Goal: Task Accomplishment & Management: Complete application form

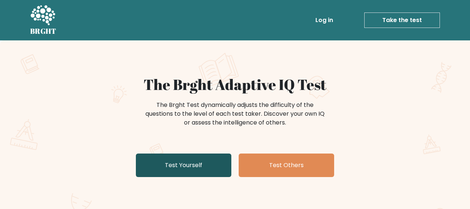
click at [209, 158] on link "Test Yourself" at bounding box center [183, 164] width 95 height 23
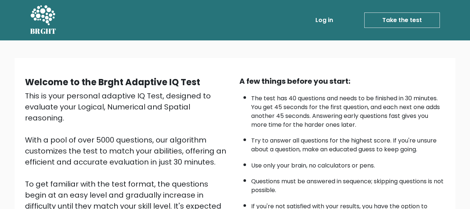
click at [406, 17] on link "Take the test" at bounding box center [402, 19] width 76 height 15
click at [405, 18] on link "Take the test" at bounding box center [402, 19] width 76 height 15
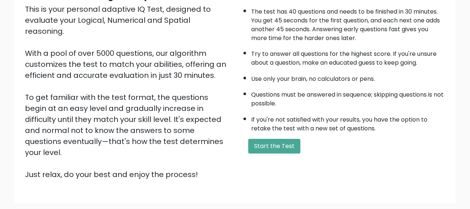
scroll to position [127, 0]
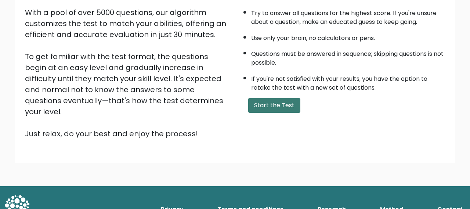
click at [281, 107] on button "Start the Test" at bounding box center [274, 105] width 52 height 15
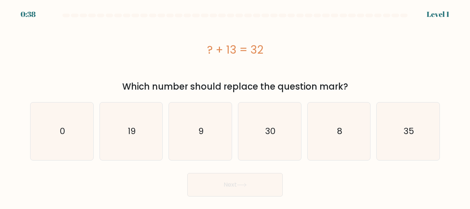
drag, startPoint x: 209, startPoint y: 46, endPoint x: 281, endPoint y: 43, distance: 72.4
click at [281, 43] on div "? + 13 = 32" at bounding box center [234, 49] width 409 height 17
copy div "? + 13 = 32"
click at [136, 128] on icon "19" at bounding box center [131, 131] width 58 height 58
click at [235, 106] on input "b. 19" at bounding box center [235, 106] width 0 height 2
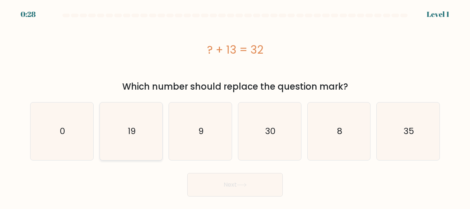
radio input "true"
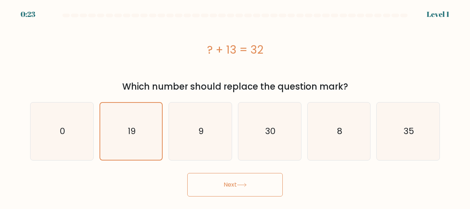
click at [269, 187] on button "Next" at bounding box center [234, 184] width 95 height 23
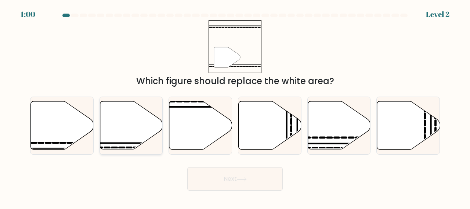
click at [128, 146] on icon at bounding box center [131, 125] width 63 height 48
click at [235, 106] on input "b." at bounding box center [235, 106] width 0 height 2
radio input "true"
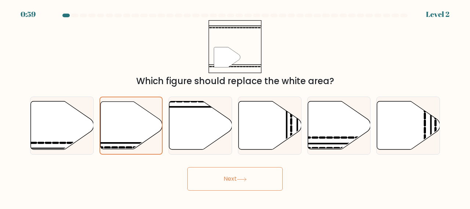
click at [219, 172] on button "Next" at bounding box center [234, 178] width 95 height 23
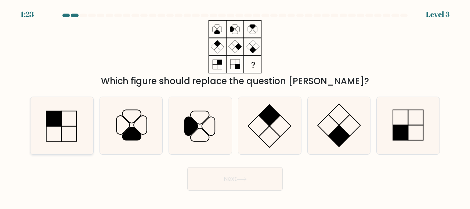
click at [59, 123] on rect at bounding box center [53, 118] width 15 height 15
click at [235, 106] on input "a." at bounding box center [235, 106] width 0 height 2
radio input "true"
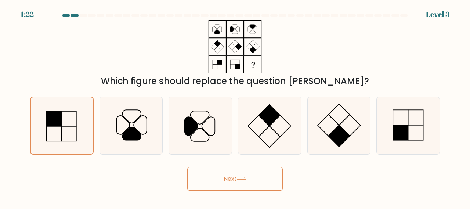
click at [241, 177] on icon at bounding box center [242, 179] width 10 height 4
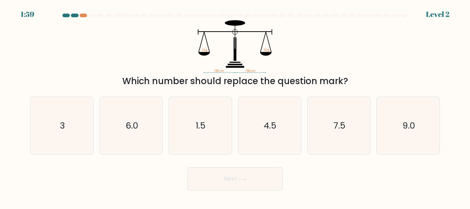
drag, startPoint x: 179, startPoint y: 30, endPoint x: 349, endPoint y: 80, distance: 177.5
click at [349, 80] on div "150 cm 150 cm ? kg 3 kg Which number should replace the question mark?" at bounding box center [235, 54] width 418 height 68
click at [349, 81] on div "Which number should replace the question mark?" at bounding box center [234, 80] width 401 height 13
drag, startPoint x: 355, startPoint y: 80, endPoint x: 265, endPoint y: 68, distance: 91.0
click at [265, 68] on div "150 cm 150 cm ? kg 3 kg Which number should replace the question mark?" at bounding box center [235, 54] width 418 height 68
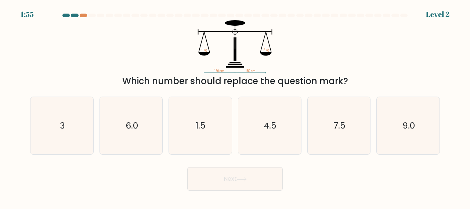
click at [304, 71] on icon "150 cm 150 cm ? kg 3 kg" at bounding box center [235, 46] width 220 height 53
copy body "1:54 Level 2 150 cm 150 cm ? kg 3 kg Which number should replace the question m…"
click at [278, 128] on icon "4.5" at bounding box center [270, 126] width 58 height 58
click at [235, 106] on input "d. 4.5" at bounding box center [235, 106] width 0 height 2
radio input "true"
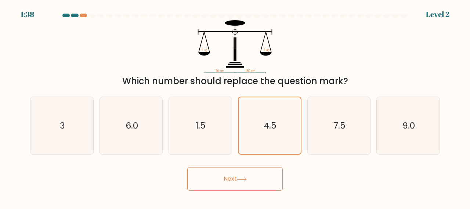
click at [249, 179] on button "Next" at bounding box center [234, 178] width 95 height 23
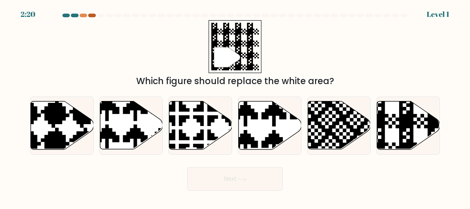
click at [94, 17] on div at bounding box center [91, 16] width 7 height 4
click at [152, 117] on icon at bounding box center [131, 125] width 63 height 48
click at [235, 106] on input "b." at bounding box center [235, 106] width 0 height 2
radio input "true"
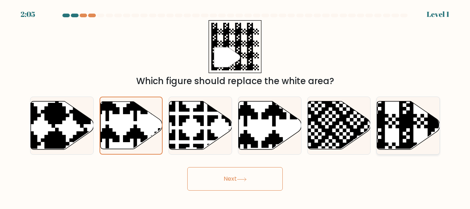
click at [395, 130] on icon at bounding box center [408, 125] width 63 height 48
click at [235, 106] on input "f." at bounding box center [235, 106] width 0 height 2
radio input "true"
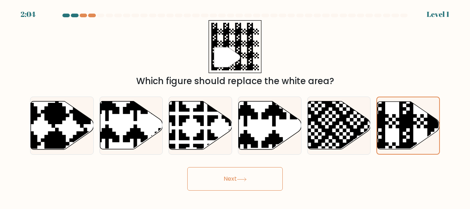
click at [233, 186] on button "Next" at bounding box center [234, 178] width 95 height 23
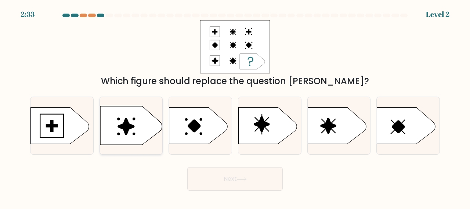
click at [115, 131] on icon at bounding box center [131, 125] width 62 height 39
click at [235, 106] on input "b." at bounding box center [235, 106] width 0 height 2
radio input "true"
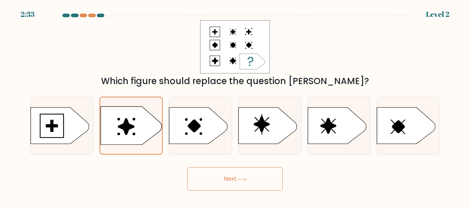
click at [221, 187] on button "Next" at bounding box center [234, 178] width 95 height 23
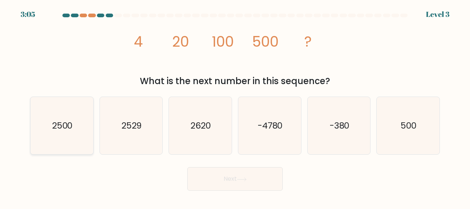
click at [77, 132] on icon "2500" at bounding box center [62, 126] width 58 height 58
click at [235, 106] on input "a. 2500" at bounding box center [235, 106] width 0 height 2
radio input "true"
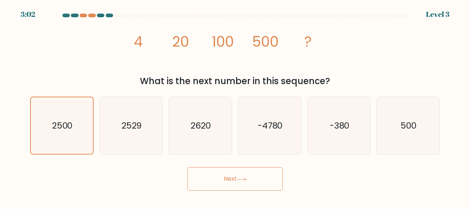
click at [201, 176] on button "Next" at bounding box center [234, 178] width 95 height 23
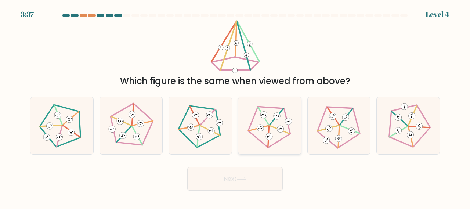
click at [271, 135] on 272 at bounding box center [269, 136] width 8 height 8
click at [235, 106] on input "d." at bounding box center [235, 106] width 0 height 2
radio input "true"
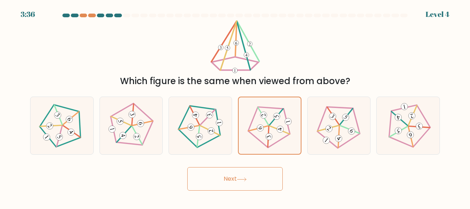
click at [258, 170] on button "Next" at bounding box center [234, 178] width 95 height 23
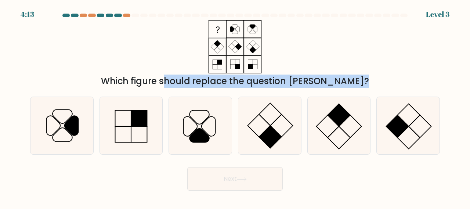
drag, startPoint x: 203, startPoint y: 26, endPoint x: 345, endPoint y: 88, distance: 154.6
click at [345, 88] on form at bounding box center [235, 102] width 470 height 177
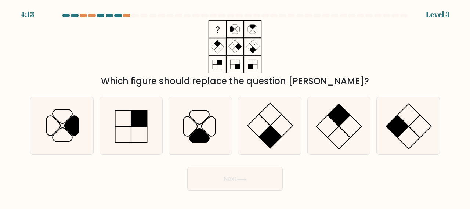
click at [343, 72] on div "Which figure should replace the question mark?" at bounding box center [235, 54] width 418 height 68
click at [208, 125] on icon at bounding box center [200, 126] width 58 height 58
click at [235, 106] on input "c." at bounding box center [235, 106] width 0 height 2
radio input "true"
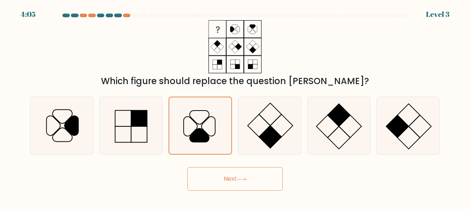
click at [223, 179] on button "Next" at bounding box center [234, 178] width 95 height 23
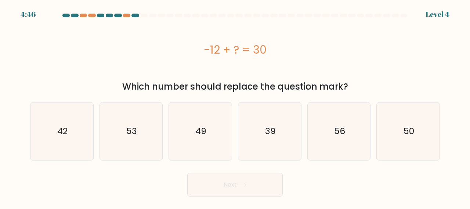
drag, startPoint x: 204, startPoint y: 43, endPoint x: 366, endPoint y: 81, distance: 166.7
click at [366, 81] on div "-12 + ? = 30 Which number should replace the question mark?" at bounding box center [235, 56] width 418 height 73
copy div "-12 + ? = 30 Which number should replace the question mark?"
click at [114, 136] on icon "53" at bounding box center [131, 131] width 58 height 58
click at [235, 106] on input "b. 53" at bounding box center [235, 106] width 0 height 2
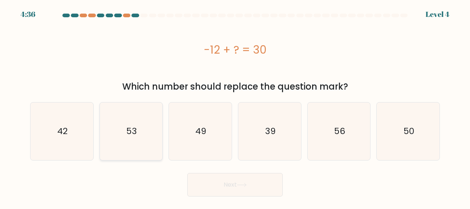
radio input "true"
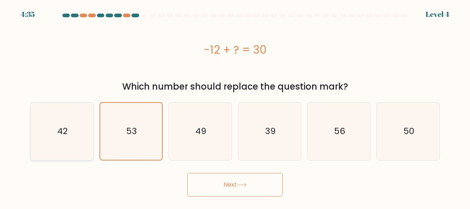
click at [67, 138] on icon "42" at bounding box center [62, 131] width 58 height 58
click at [235, 106] on input "a. 42" at bounding box center [235, 106] width 0 height 2
radio input "true"
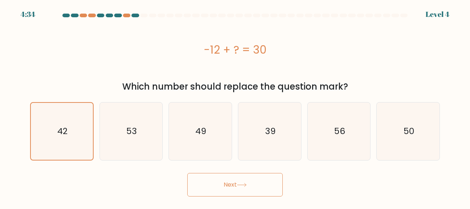
click at [215, 187] on button "Next" at bounding box center [234, 184] width 95 height 23
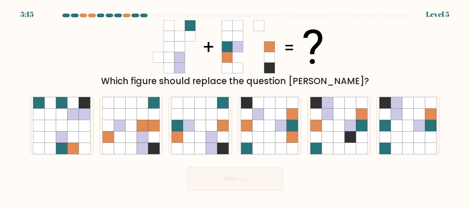
drag, startPoint x: 157, startPoint y: 26, endPoint x: 232, endPoint y: 58, distance: 81.4
click at [233, 59] on 1 at bounding box center [231, 46] width 179 height 53
click at [264, 138] on icon at bounding box center [269, 136] width 11 height 11
click at [235, 106] on input "d." at bounding box center [235, 106] width 0 height 2
radio input "true"
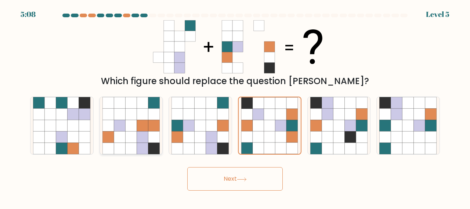
click at [134, 125] on icon at bounding box center [130, 125] width 11 height 11
click at [235, 106] on input "b." at bounding box center [235, 106] width 0 height 2
radio input "true"
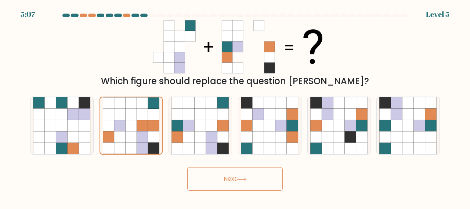
click at [212, 180] on button "Next" at bounding box center [234, 178] width 95 height 23
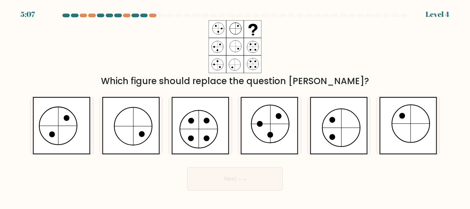
click at [212, 174] on button "Next" at bounding box center [234, 178] width 95 height 23
click at [395, 185] on div "Next" at bounding box center [235, 176] width 418 height 27
click at [211, 122] on icon at bounding box center [200, 126] width 58 height 58
click at [235, 106] on input "c." at bounding box center [235, 106] width 0 height 2
radio input "true"
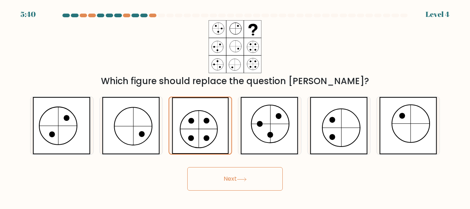
click at [241, 175] on button "Next" at bounding box center [234, 178] width 95 height 23
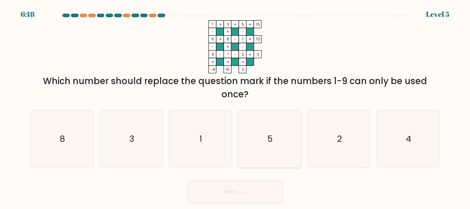
click at [262, 127] on icon "5" at bounding box center [270, 139] width 58 height 58
click at [235, 106] on input "d. 5" at bounding box center [235, 106] width 0 height 2
radio input "true"
click at [242, 193] on icon at bounding box center [242, 192] width 10 height 4
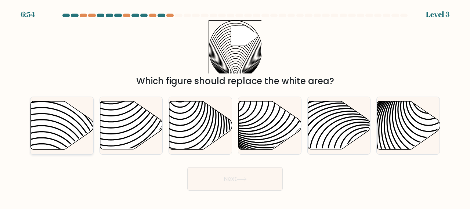
click at [71, 136] on icon at bounding box center [62, 125] width 63 height 48
click at [235, 106] on input "a." at bounding box center [235, 106] width 0 height 2
radio input "true"
click at [206, 179] on button "Next" at bounding box center [234, 178] width 95 height 23
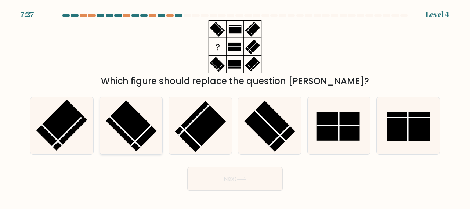
click at [145, 114] on icon at bounding box center [131, 126] width 58 height 58
click at [235, 106] on input "b." at bounding box center [235, 106] width 0 height 2
radio input "true"
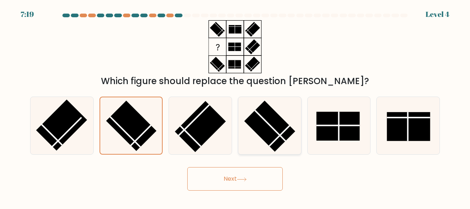
click at [258, 141] on icon at bounding box center [270, 126] width 58 height 58
click at [235, 106] on input "d." at bounding box center [235, 106] width 0 height 2
radio input "true"
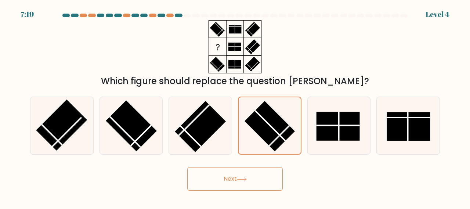
click at [247, 181] on icon at bounding box center [242, 179] width 10 height 4
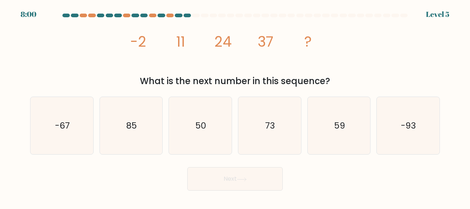
drag, startPoint x: 127, startPoint y: 38, endPoint x: 327, endPoint y: 80, distance: 204.4
click at [327, 80] on div "image/svg+xml -2 11 24 37 ? What is the next number in this sequence?" at bounding box center [235, 54] width 418 height 68
copy div "-2 11 24 37 ? What is the next number in this sequence?"
click at [166, 130] on div "c. 50" at bounding box center [199, 125] width 69 height 58
click at [139, 128] on icon "85" at bounding box center [131, 126] width 58 height 58
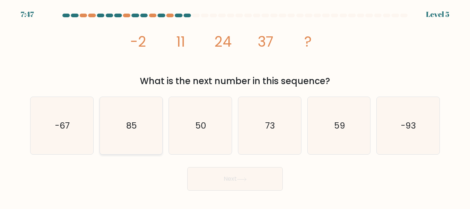
click at [235, 106] on input "b. 85" at bounding box center [235, 106] width 0 height 2
radio input "true"
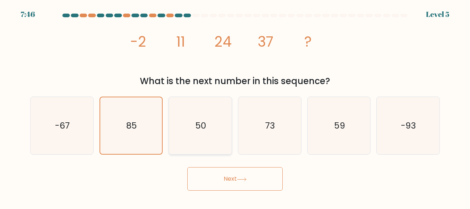
click at [194, 130] on icon "50" at bounding box center [200, 126] width 58 height 58
click at [235, 106] on input "c. 50" at bounding box center [235, 106] width 0 height 2
radio input "true"
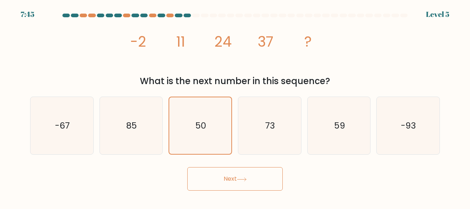
click at [222, 175] on button "Next" at bounding box center [234, 178] width 95 height 23
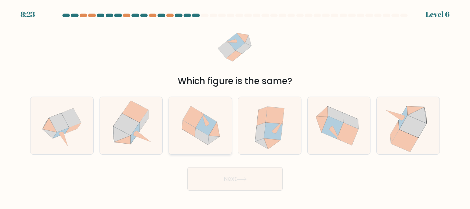
click at [211, 128] on icon at bounding box center [206, 125] width 21 height 22
click at [235, 106] on input "c." at bounding box center [235, 106] width 0 height 2
radio input "true"
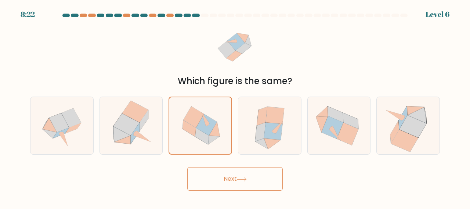
click at [221, 182] on button "Next" at bounding box center [234, 178] width 95 height 23
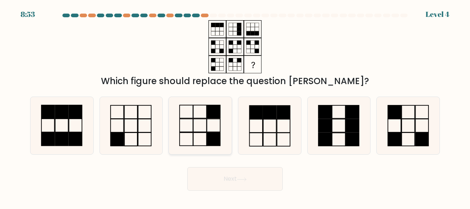
click at [193, 112] on rect at bounding box center [199, 111] width 13 height 13
click at [235, 106] on input "c." at bounding box center [235, 106] width 0 height 2
radio input "true"
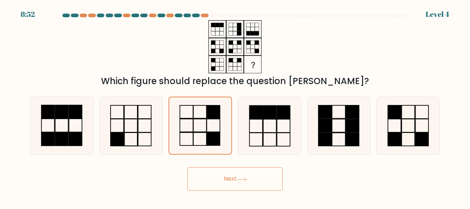
click at [224, 182] on button "Next" at bounding box center [234, 178] width 95 height 23
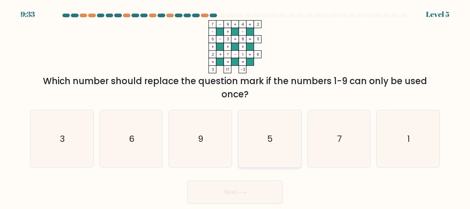
click at [270, 139] on text "5" at bounding box center [270, 138] width 6 height 12
click at [235, 106] on input "d. 5" at bounding box center [235, 106] width 0 height 2
radio input "true"
click at [247, 190] on icon at bounding box center [242, 192] width 10 height 4
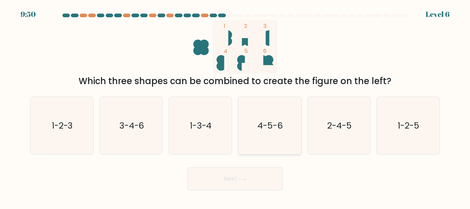
click at [263, 120] on text "4-5-6" at bounding box center [269, 125] width 25 height 12
click at [235, 106] on input "d. 4-5-6" at bounding box center [235, 106] width 0 height 2
radio input "true"
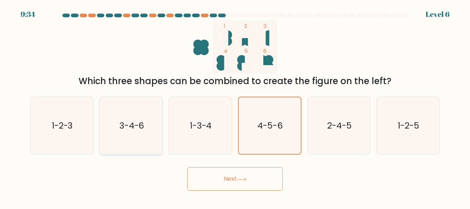
click at [149, 124] on icon "3-4-6" at bounding box center [131, 126] width 58 height 58
click at [235, 106] on input "b. 3-4-6" at bounding box center [235, 106] width 0 height 2
radio input "true"
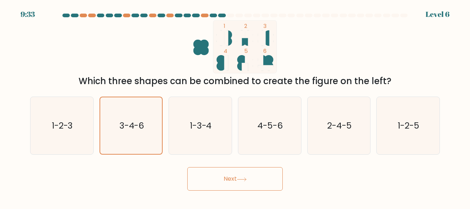
click at [229, 181] on button "Next" at bounding box center [234, 178] width 95 height 23
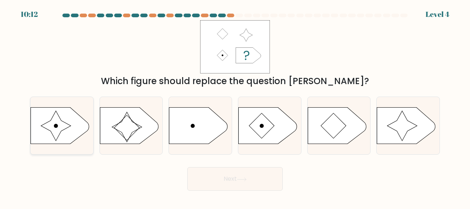
click at [65, 123] on icon at bounding box center [56, 126] width 30 height 30
click at [235, 106] on input "a." at bounding box center [235, 106] width 0 height 2
radio input "true"
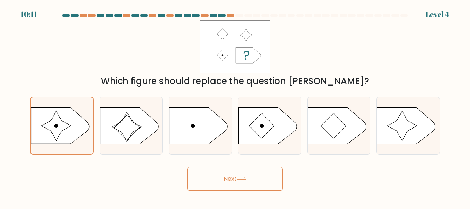
click at [249, 182] on button "Next" at bounding box center [234, 178] width 95 height 23
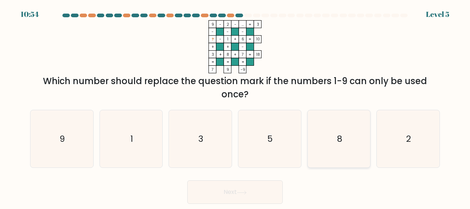
click at [325, 132] on icon "8" at bounding box center [339, 139] width 58 height 58
click at [235, 106] on input "e. 8" at bounding box center [235, 106] width 0 height 2
radio input "true"
click at [274, 185] on button "Next" at bounding box center [234, 191] width 95 height 23
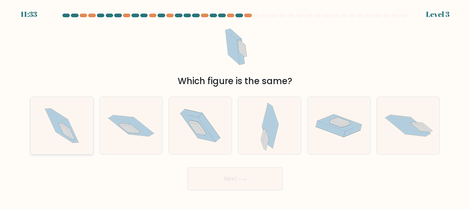
click at [55, 125] on icon at bounding box center [59, 126] width 28 height 34
click at [235, 106] on input "a." at bounding box center [235, 106] width 0 height 2
radio input "true"
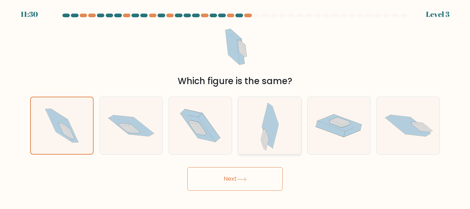
click at [256, 144] on div at bounding box center [269, 125] width 63 height 58
click at [235, 106] on input "d." at bounding box center [235, 106] width 0 height 2
radio input "true"
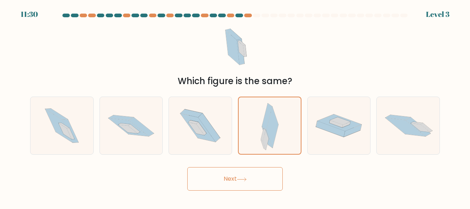
click at [255, 168] on button "Next" at bounding box center [234, 178] width 95 height 23
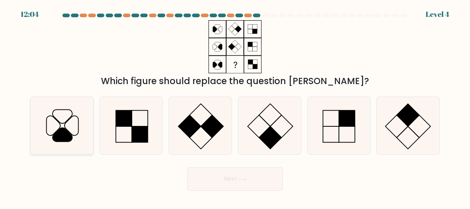
click at [49, 121] on icon at bounding box center [62, 126] width 58 height 58
click at [235, 106] on input "a." at bounding box center [235, 106] width 0 height 2
radio input "true"
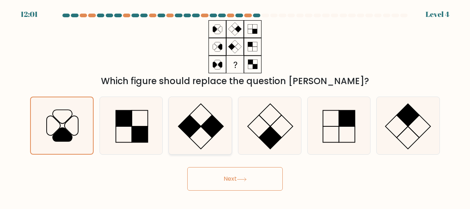
click at [206, 138] on icon at bounding box center [200, 126] width 58 height 58
click at [235, 106] on input "c." at bounding box center [235, 106] width 0 height 2
radio input "true"
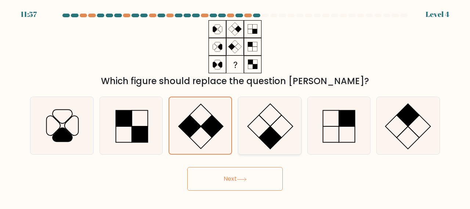
click at [285, 130] on icon at bounding box center [270, 126] width 58 height 58
click at [235, 106] on input "d." at bounding box center [235, 106] width 0 height 2
radio input "true"
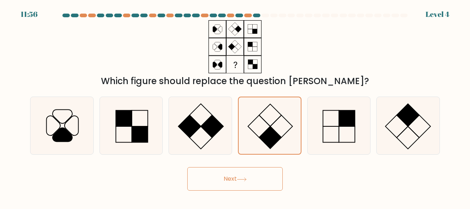
click at [260, 176] on button "Next" at bounding box center [234, 178] width 95 height 23
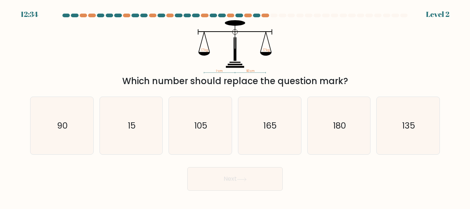
drag, startPoint x: 197, startPoint y: 36, endPoint x: 317, endPoint y: 86, distance: 129.6
click at [317, 86] on div "? cm 90 cm 17 kg 17 kg Which number should replace the question mark?" at bounding box center [235, 54] width 418 height 68
click at [327, 84] on div "Which number should replace the question mark?" at bounding box center [234, 80] width 401 height 13
drag, startPoint x: 192, startPoint y: 35, endPoint x: 342, endPoint y: 81, distance: 156.5
click at [342, 81] on div "? cm 90 cm 17 kg 17 kg Which number should replace the question mark?" at bounding box center [235, 54] width 418 height 68
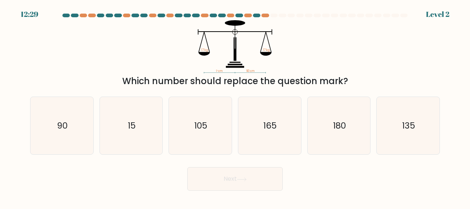
click at [342, 81] on div "Which number should replace the question mark?" at bounding box center [234, 80] width 401 height 13
click at [306, 114] on div "e. 180" at bounding box center [338, 125] width 69 height 58
click at [277, 121] on icon "165" at bounding box center [270, 126] width 58 height 58
click at [235, 106] on input "d. 165" at bounding box center [235, 106] width 0 height 2
radio input "true"
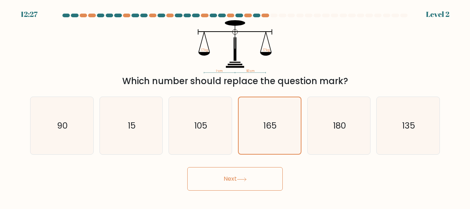
click at [251, 173] on button "Next" at bounding box center [234, 178] width 95 height 23
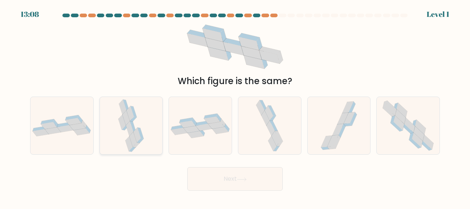
click at [139, 123] on icon at bounding box center [130, 126] width 27 height 58
click at [235, 106] on input "b." at bounding box center [235, 106] width 0 height 2
radio input "true"
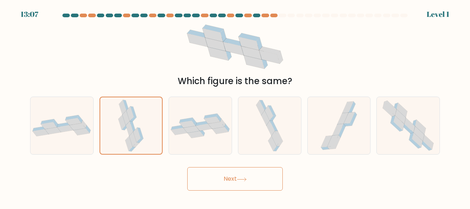
click at [219, 174] on button "Next" at bounding box center [234, 178] width 95 height 23
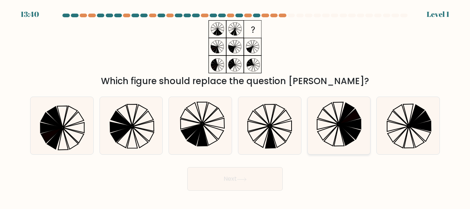
click at [356, 139] on icon at bounding box center [339, 126] width 58 height 58
click at [235, 106] on input "e." at bounding box center [235, 106] width 0 height 2
radio input "true"
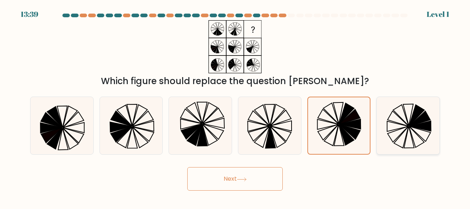
click at [406, 143] on icon at bounding box center [408, 126] width 58 height 58
click at [235, 106] on input "f." at bounding box center [235, 106] width 0 height 2
radio input "true"
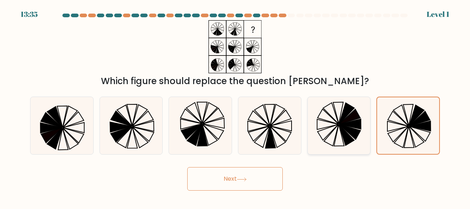
click at [351, 136] on icon at bounding box center [349, 131] width 21 height 15
click at [235, 106] on input "e." at bounding box center [235, 106] width 0 height 2
radio input "true"
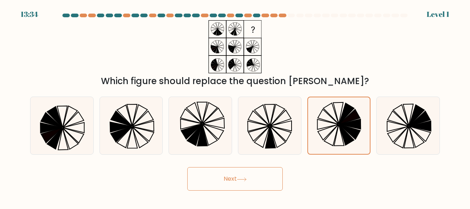
click at [271, 172] on button "Next" at bounding box center [234, 178] width 95 height 23
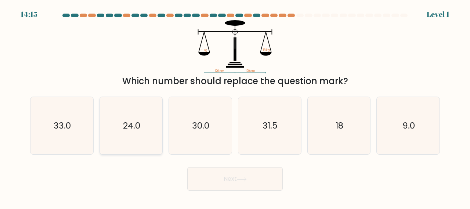
click at [101, 113] on div "24.0" at bounding box center [130, 125] width 63 height 58
click at [235, 106] on input "b. 24.0" at bounding box center [235, 106] width 0 height 2
radio input "true"
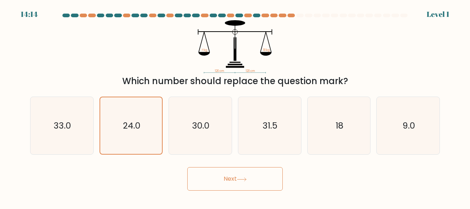
click at [208, 175] on button "Next" at bounding box center [234, 178] width 95 height 23
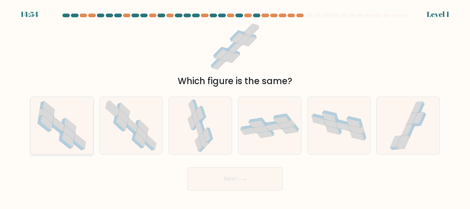
click at [77, 114] on icon at bounding box center [62, 126] width 58 height 58
click at [235, 106] on input "a." at bounding box center [235, 106] width 0 height 2
radio input "true"
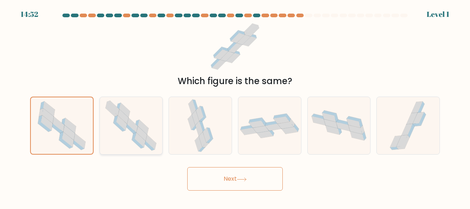
click at [139, 127] on icon at bounding box center [141, 133] width 11 height 15
click at [235, 106] on input "b." at bounding box center [235, 106] width 0 height 2
radio input "true"
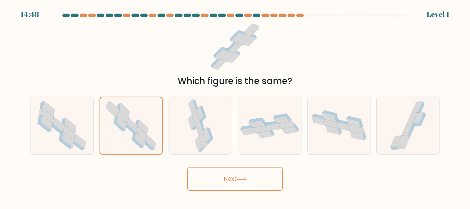
click at [216, 176] on button "Next" at bounding box center [234, 178] width 95 height 23
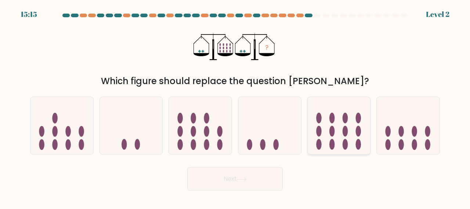
click at [355, 117] on icon at bounding box center [338, 125] width 63 height 52
click at [235, 106] on input "e." at bounding box center [235, 106] width 0 height 2
radio input "true"
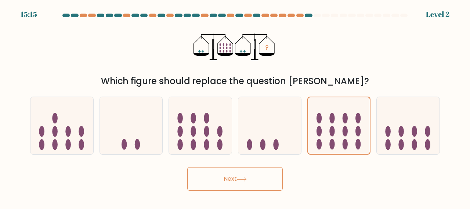
click at [251, 186] on button "Next" at bounding box center [234, 178] width 95 height 23
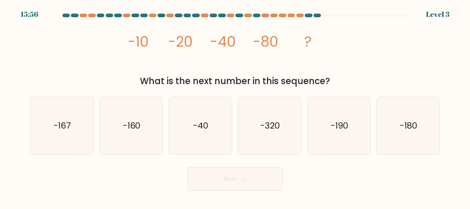
drag, startPoint x: 107, startPoint y: 35, endPoint x: 383, endPoint y: 85, distance: 281.1
click at [383, 85] on div "image/svg+xml -10 -20 -40 -80 ? What is the next number in this sequence?" at bounding box center [235, 54] width 418 height 68
copy div "-10 -20 -40 -80 ? What is the next number in this sequence?"
click at [307, 118] on div "-190" at bounding box center [338, 125] width 63 height 58
click at [235, 106] on input "e. -190" at bounding box center [235, 106] width 0 height 2
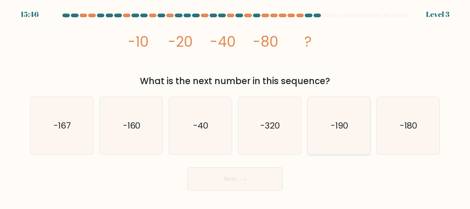
radio input "true"
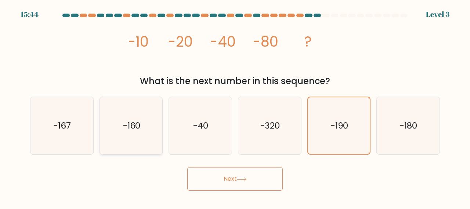
click at [146, 131] on icon "-160" at bounding box center [131, 126] width 58 height 58
click at [235, 106] on input "b. -160" at bounding box center [235, 106] width 0 height 2
radio input "true"
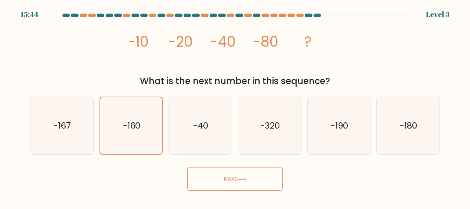
click at [223, 182] on button "Next" at bounding box center [234, 178] width 95 height 23
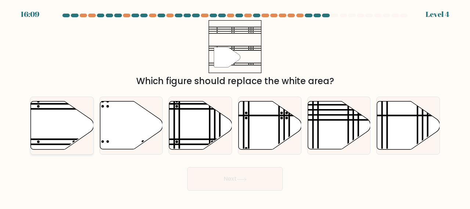
click at [65, 120] on icon at bounding box center [62, 125] width 63 height 48
click at [235, 106] on input "a." at bounding box center [235, 106] width 0 height 2
radio input "true"
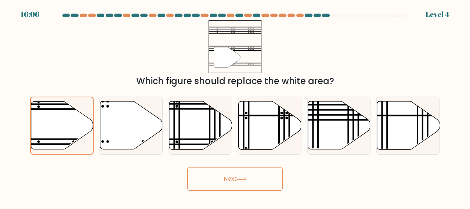
click at [225, 184] on button "Next" at bounding box center [234, 178] width 95 height 23
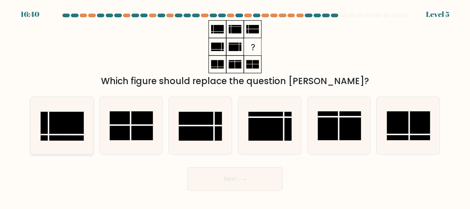
click at [68, 120] on rect at bounding box center [62, 126] width 43 height 29
click at [235, 106] on input "a." at bounding box center [235, 106] width 0 height 2
radio input "true"
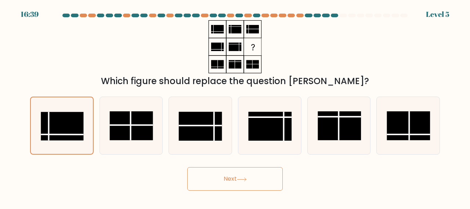
click at [219, 190] on body "16:39 Level 5" at bounding box center [235, 104] width 470 height 209
click at [223, 182] on button "Next" at bounding box center [234, 178] width 95 height 23
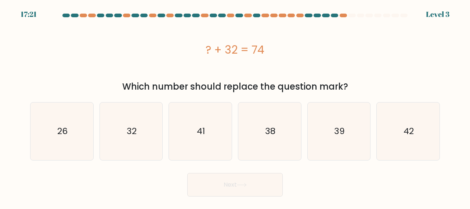
drag, startPoint x: 195, startPoint y: 38, endPoint x: 361, endPoint y: 84, distance: 172.0
click at [361, 84] on div "? + 32 = 74 Which number should replace the question mark?" at bounding box center [235, 56] width 418 height 73
copy div "? + 32 = 74 Which number should replace the question mark?"
click at [227, 150] on icon "41" at bounding box center [200, 131] width 58 height 58
click at [235, 106] on input "c. 41" at bounding box center [235, 106] width 0 height 2
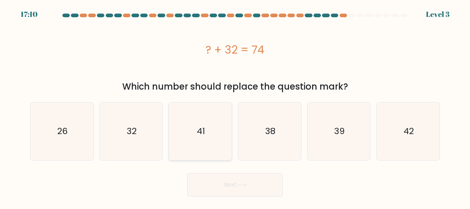
radio input "true"
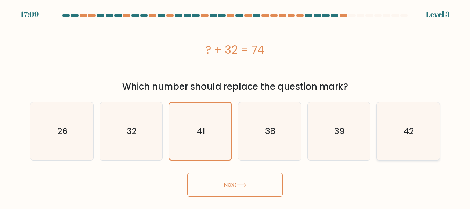
click at [384, 148] on icon "42" at bounding box center [408, 131] width 58 height 58
click at [235, 106] on input "f. 42" at bounding box center [235, 106] width 0 height 2
radio input "true"
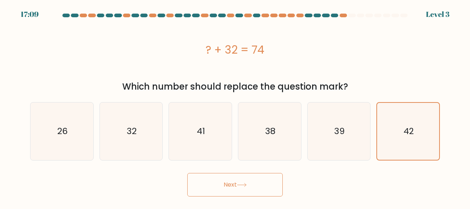
click at [276, 186] on button "Next" at bounding box center [234, 184] width 95 height 23
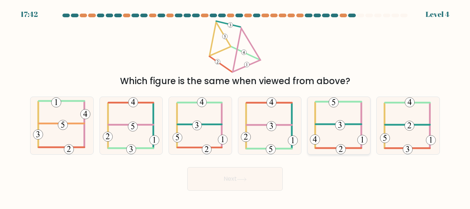
click at [356, 141] on icon at bounding box center [339, 126] width 58 height 58
click at [235, 106] on input "e." at bounding box center [235, 106] width 0 height 2
radio input "true"
click at [235, 191] on body "17:41 Level 4" at bounding box center [235, 104] width 470 height 209
click at [238, 184] on button "Next" at bounding box center [234, 178] width 95 height 23
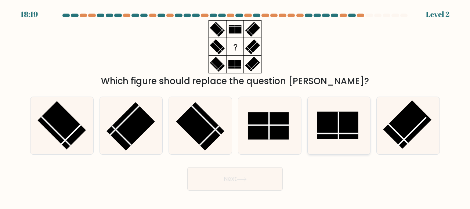
click at [334, 130] on rect at bounding box center [337, 126] width 41 height 28
click at [235, 106] on input "e." at bounding box center [235, 106] width 0 height 2
radio input "true"
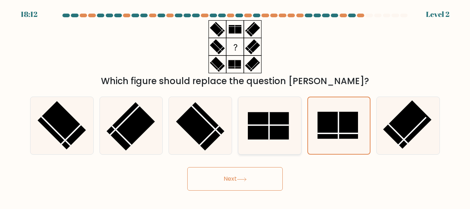
click at [255, 128] on rect at bounding box center [268, 126] width 41 height 28
click at [235, 106] on input "d." at bounding box center [235, 106] width 0 height 2
radio input "true"
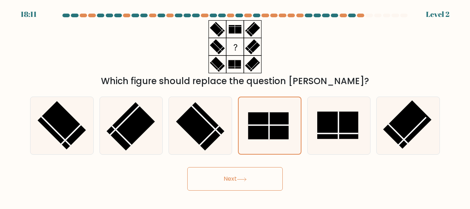
click at [241, 178] on icon at bounding box center [242, 179] width 10 height 4
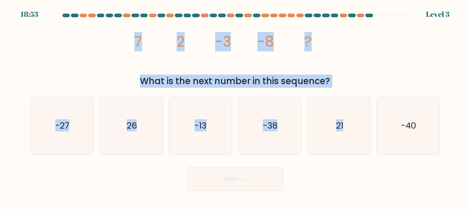
drag, startPoint x: 129, startPoint y: 44, endPoint x: 380, endPoint y: 89, distance: 254.5
click at [380, 89] on form at bounding box center [235, 102] width 470 height 177
copy form "7 2 -3 -8 ? What is the next number in this sequence? a. -27 b. 26 c. -13 d. -3…"
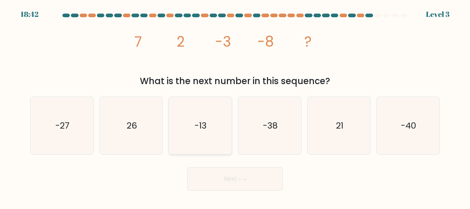
click at [183, 135] on icon "-13" at bounding box center [200, 126] width 58 height 58
click at [235, 106] on input "c. -13" at bounding box center [235, 106] width 0 height 2
radio input "true"
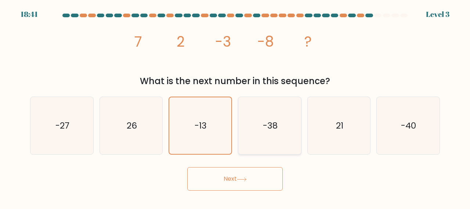
click at [270, 135] on icon "-38" at bounding box center [270, 126] width 58 height 58
click at [235, 106] on input "d. -38" at bounding box center [235, 106] width 0 height 2
radio input "true"
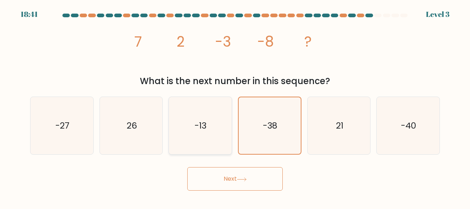
click at [220, 138] on icon "-13" at bounding box center [200, 126] width 58 height 58
click at [235, 106] on input "c. -13" at bounding box center [235, 106] width 0 height 2
radio input "true"
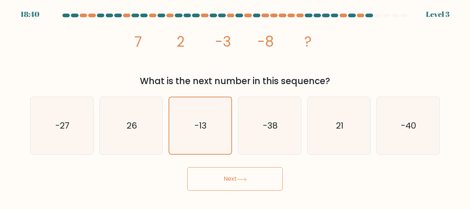
click at [232, 179] on button "Next" at bounding box center [234, 178] width 95 height 23
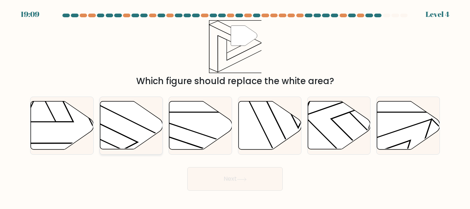
click at [131, 126] on icon at bounding box center [131, 125] width 63 height 48
click at [235, 106] on input "b." at bounding box center [235, 106] width 0 height 2
radio input "true"
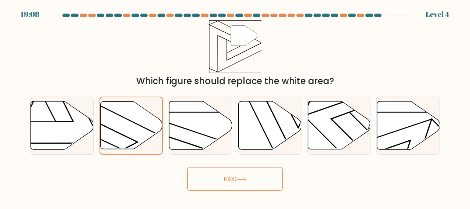
click at [233, 175] on button "Next" at bounding box center [234, 178] width 95 height 23
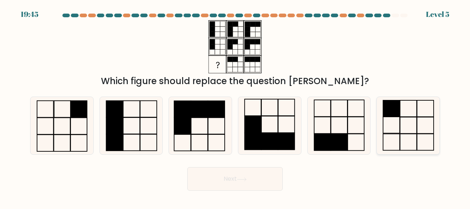
click at [424, 142] on icon at bounding box center [408, 126] width 58 height 58
click at [235, 106] on input "f." at bounding box center [235, 106] width 0 height 2
radio input "true"
click at [279, 185] on button "Next" at bounding box center [234, 178] width 95 height 23
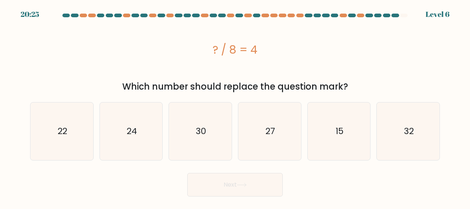
drag, startPoint x: 205, startPoint y: 46, endPoint x: 359, endPoint y: 83, distance: 158.6
click at [359, 83] on div "? / 8 = 4 Which number should replace the question mark?" at bounding box center [235, 56] width 418 height 73
copy div "? / 8 = 4 Which number should replace the question mark?"
click at [331, 121] on icon "15" at bounding box center [339, 131] width 58 height 58
click at [235, 106] on input "e. 15" at bounding box center [235, 106] width 0 height 2
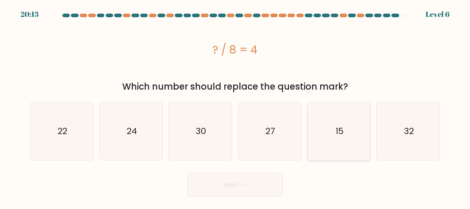
radio input "true"
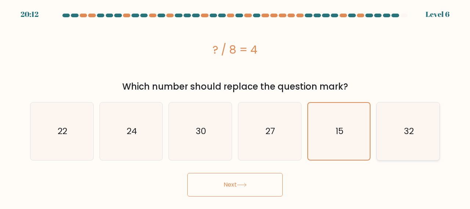
click at [403, 139] on icon "32" at bounding box center [408, 131] width 58 height 58
click at [235, 106] on input "f. 32" at bounding box center [235, 106] width 0 height 2
radio input "true"
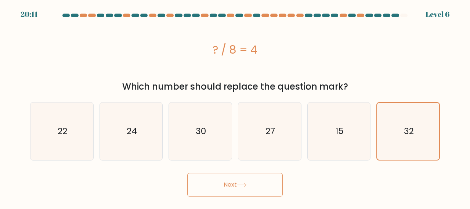
click at [277, 189] on button "Next" at bounding box center [234, 184] width 95 height 23
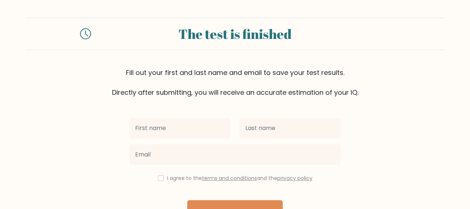
click at [194, 125] on input "text" at bounding box center [179, 128] width 101 height 21
type input "[PERSON_NAME] [PERSON_NAME]"
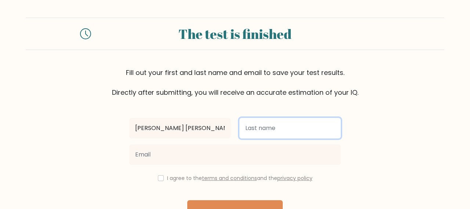
click at [244, 132] on input "text" at bounding box center [289, 128] width 101 height 21
type input "Balagtas"
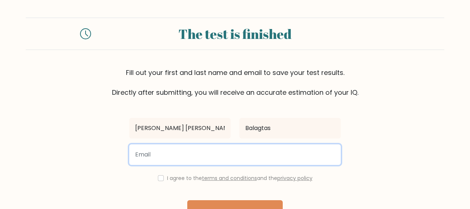
click at [243, 159] on input "email" at bounding box center [234, 154] width 211 height 21
type input "balagtascarmela0@gmail.com"
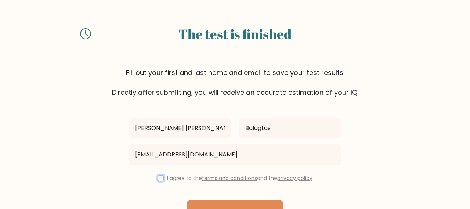
click at [159, 179] on input "checkbox" at bounding box center [161, 178] width 6 height 6
checkbox input "true"
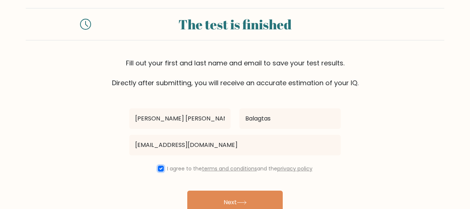
scroll to position [11, 0]
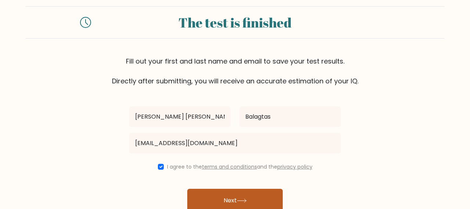
click at [220, 194] on button "Next" at bounding box center [234, 200] width 95 height 23
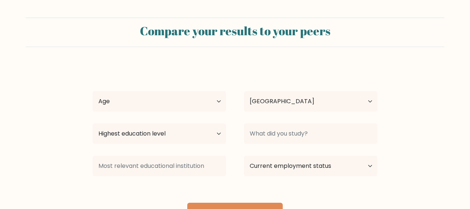
select select "PH"
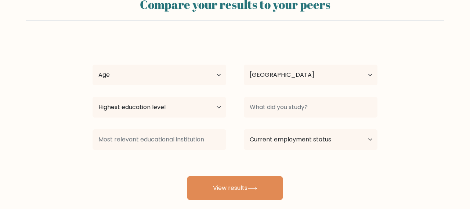
scroll to position [28, 0]
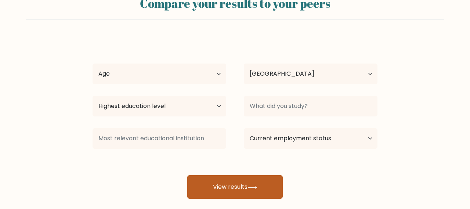
click at [231, 182] on button "View results" at bounding box center [234, 186] width 95 height 23
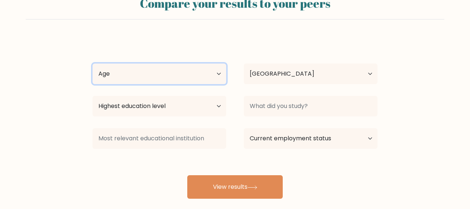
click at [192, 76] on select "Age Under [DEMOGRAPHIC_DATA] [DEMOGRAPHIC_DATA] [DEMOGRAPHIC_DATA] [DEMOGRAPHIC…" at bounding box center [159, 73] width 134 height 21
select select "18_24"
click at [92, 63] on select "Age Under [DEMOGRAPHIC_DATA] [DEMOGRAPHIC_DATA] [DEMOGRAPHIC_DATA] [DEMOGRAPHIC…" at bounding box center [159, 73] width 134 height 21
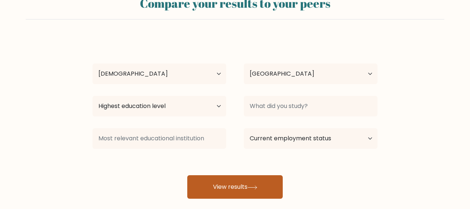
click at [222, 179] on button "View results" at bounding box center [234, 186] width 95 height 23
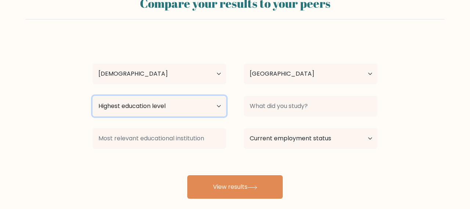
click at [188, 107] on select "Highest education level No schooling Primary Lower Secondary Upper Secondary Oc…" at bounding box center [159, 106] width 134 height 21
select select "bachelors_degree"
click at [92, 96] on select "Highest education level No schooling Primary Lower Secondary Upper Secondary Oc…" at bounding box center [159, 106] width 134 height 21
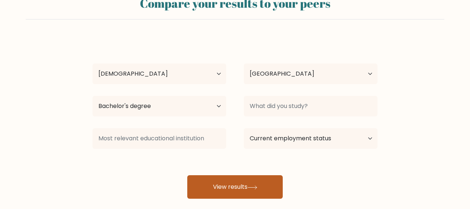
click at [240, 186] on button "View results" at bounding box center [234, 186] width 95 height 23
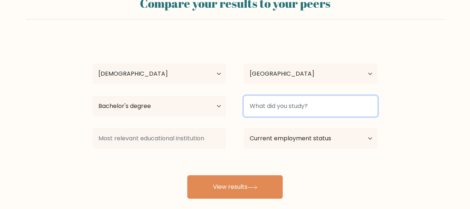
click at [293, 98] on input at bounding box center [311, 106] width 134 height 21
click at [293, 105] on input at bounding box center [311, 106] width 134 height 21
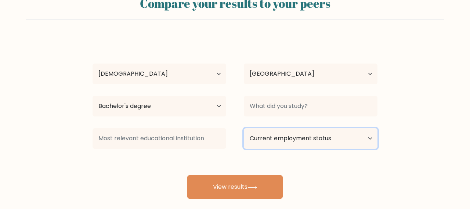
click at [306, 131] on select "Current employment status Employed Student Retired Other / prefer not to answer" at bounding box center [311, 138] width 134 height 21
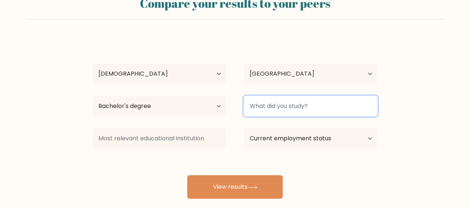
click at [298, 110] on input at bounding box center [311, 106] width 134 height 21
click at [296, 107] on input at bounding box center [311, 106] width 134 height 21
type input "N/A"
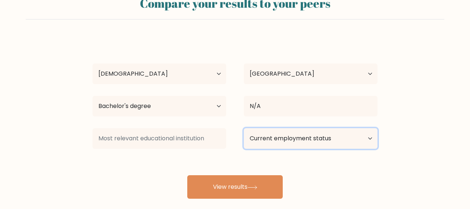
click at [309, 136] on select "Current employment status Employed Student Retired Other / prefer not to answer" at bounding box center [311, 138] width 134 height 21
select select "other"
click at [244, 128] on select "Current employment status Employed Student Retired Other / prefer not to answer" at bounding box center [311, 138] width 134 height 21
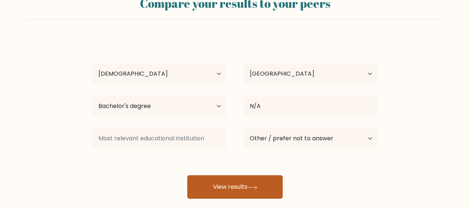
click at [264, 187] on button "View results" at bounding box center [234, 186] width 95 height 23
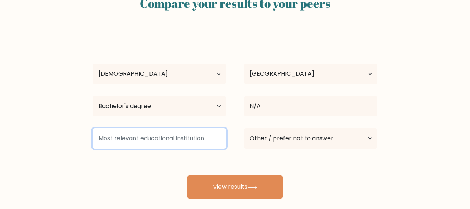
click at [200, 138] on input at bounding box center [159, 138] width 134 height 21
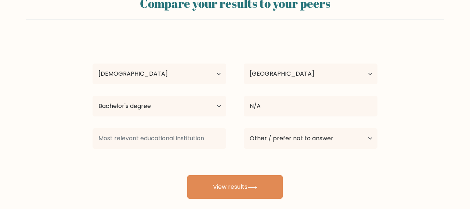
click at [209, 153] on div "[PERSON_NAME] Age Under [DEMOGRAPHIC_DATA] [DEMOGRAPHIC_DATA] [DEMOGRAPHIC_DATA…" at bounding box center [234, 117] width 293 height 161
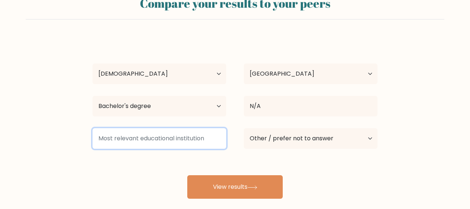
click at [185, 134] on input at bounding box center [159, 138] width 134 height 21
click at [172, 142] on input at bounding box center [159, 138] width 134 height 21
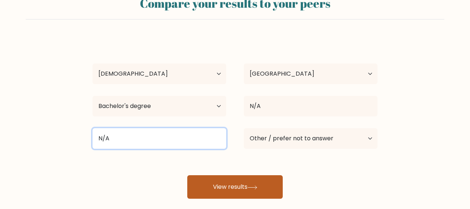
type input "N/A"
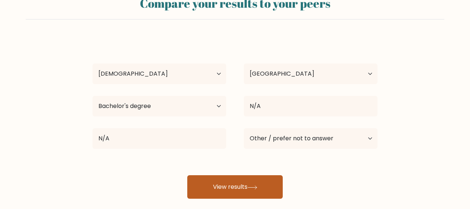
click at [214, 191] on button "View results" at bounding box center [234, 186] width 95 height 23
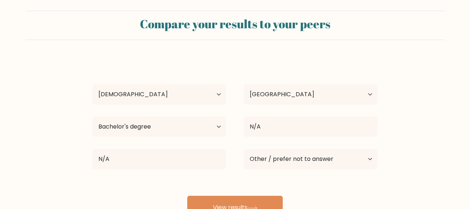
scroll to position [0, 0]
